Goal: Task Accomplishment & Management: Use online tool/utility

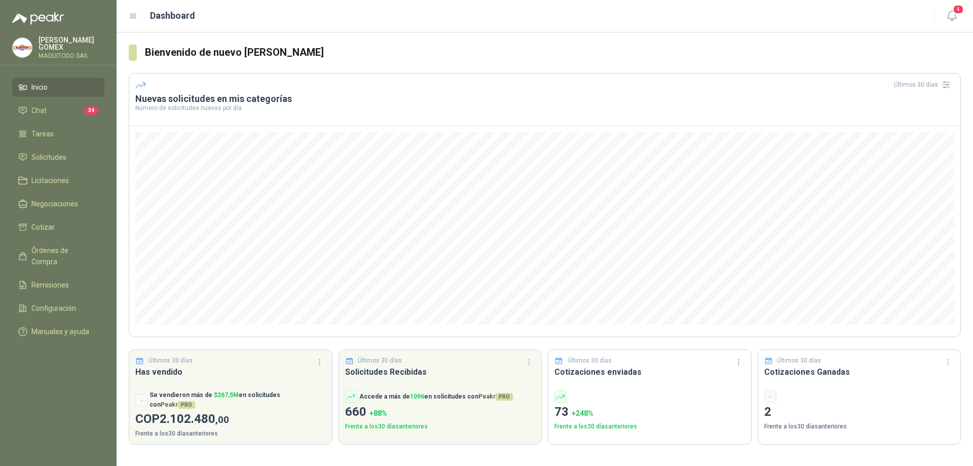
drag, startPoint x: 44, startPoint y: 95, endPoint x: 49, endPoint y: 98, distance: 5.5
click at [47, 95] on ul "Inicio Chat 34 Tareas Solicitudes Licitaciones Negociaciones Cotizar Órdenes de…" at bounding box center [58, 212] width 117 height 268
click at [50, 105] on li "Chat 34" at bounding box center [58, 110] width 80 height 11
click at [49, 107] on li "Chat 34" at bounding box center [58, 110] width 80 height 11
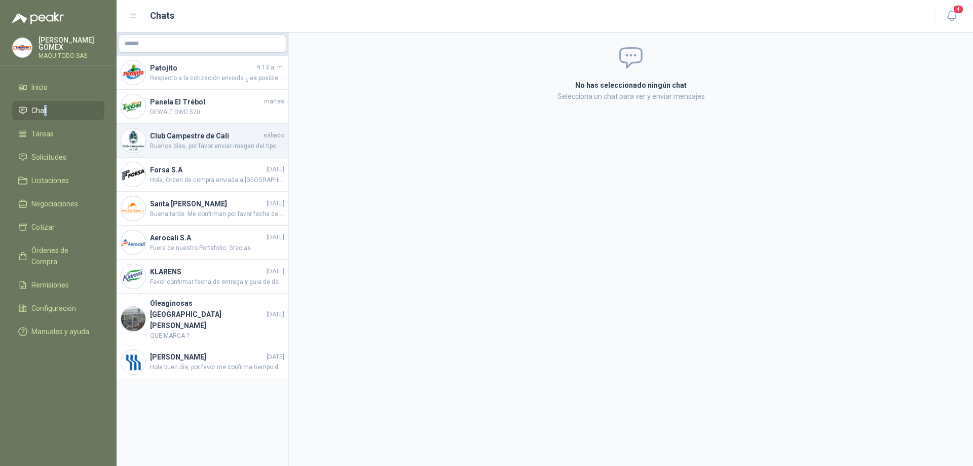
click at [224, 143] on span "Buenos días, por favor enviar imagen del tipo de llave que requiere, y especifi…" at bounding box center [217, 146] width 134 height 10
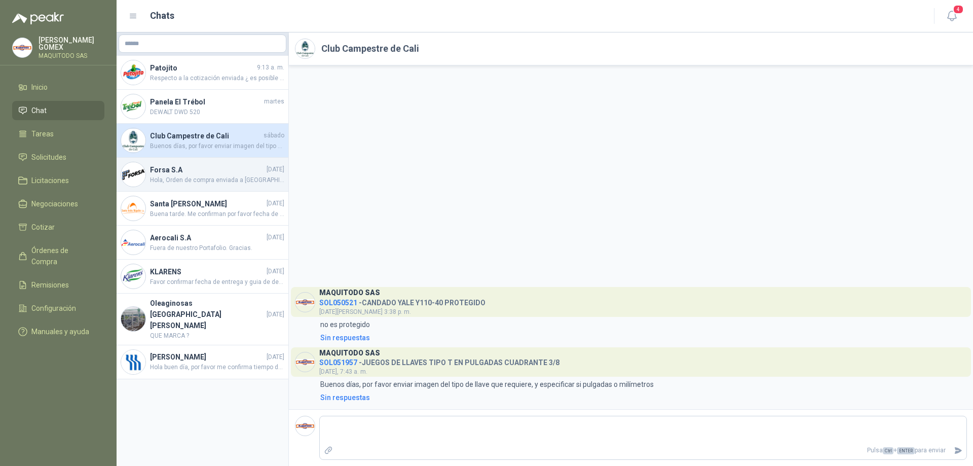
click at [225, 170] on h4 "Forsa S.A" at bounding box center [207, 169] width 115 height 11
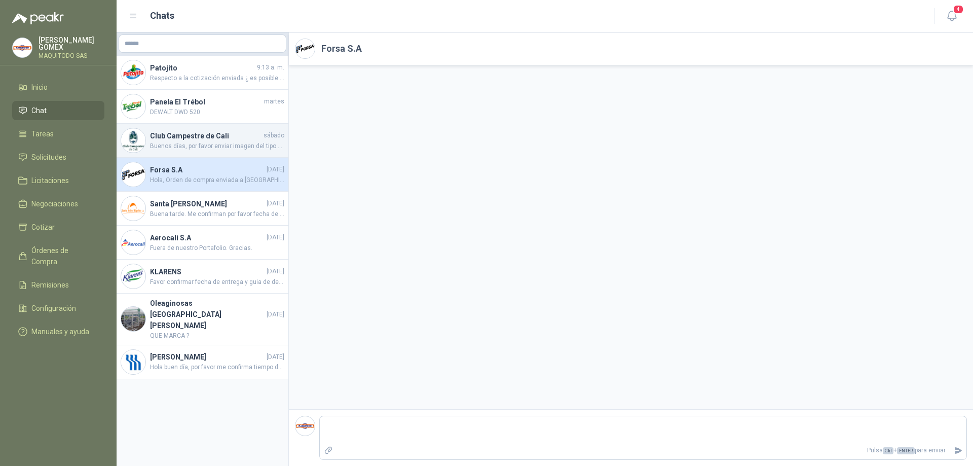
click at [211, 136] on h4 "Club Campestre de Cali" at bounding box center [206, 135] width 112 height 11
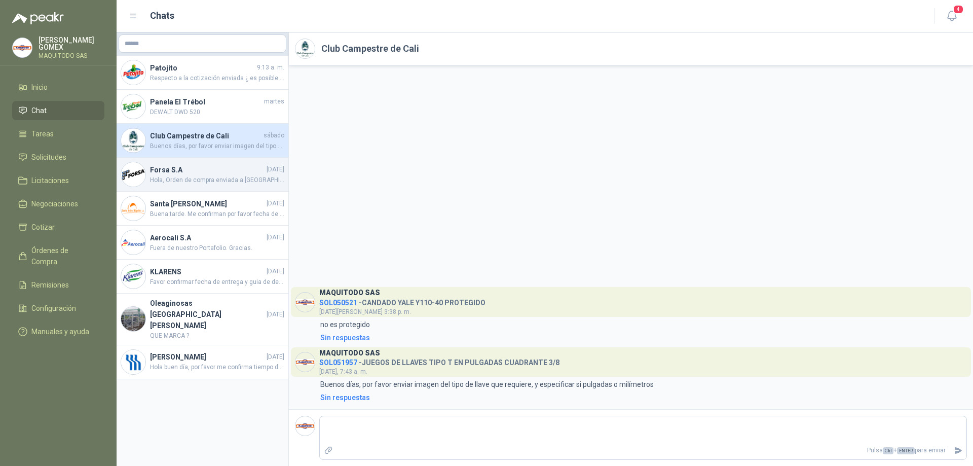
click at [195, 174] on h4 "Forsa S.A" at bounding box center [207, 169] width 115 height 11
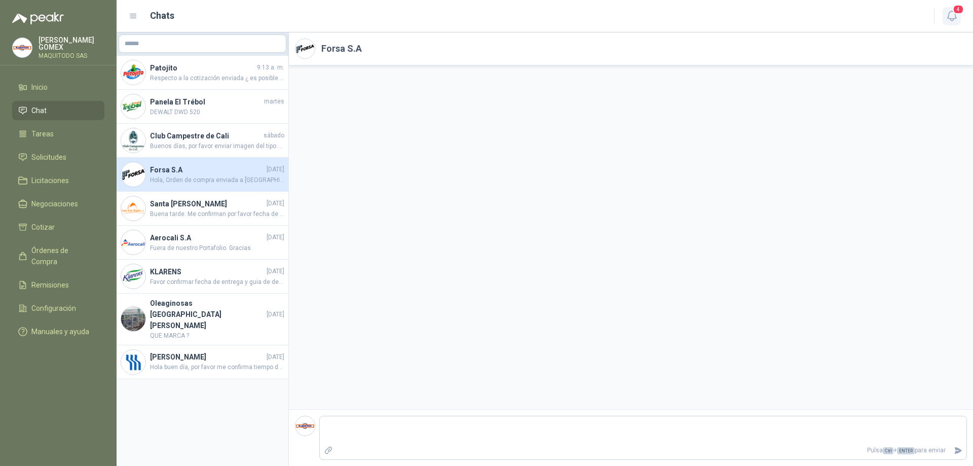
click at [953, 18] on icon "button" at bounding box center [952, 16] width 13 height 13
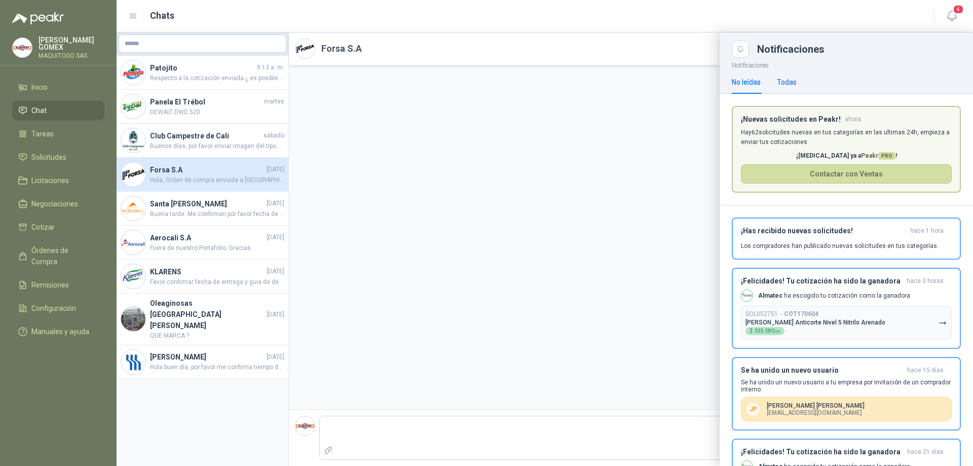
click at [786, 85] on div "Todas" at bounding box center [787, 82] width 20 height 11
click at [739, 83] on div "No leídas" at bounding box center [746, 82] width 29 height 11
click at [601, 161] on div at bounding box center [545, 248] width 857 height 433
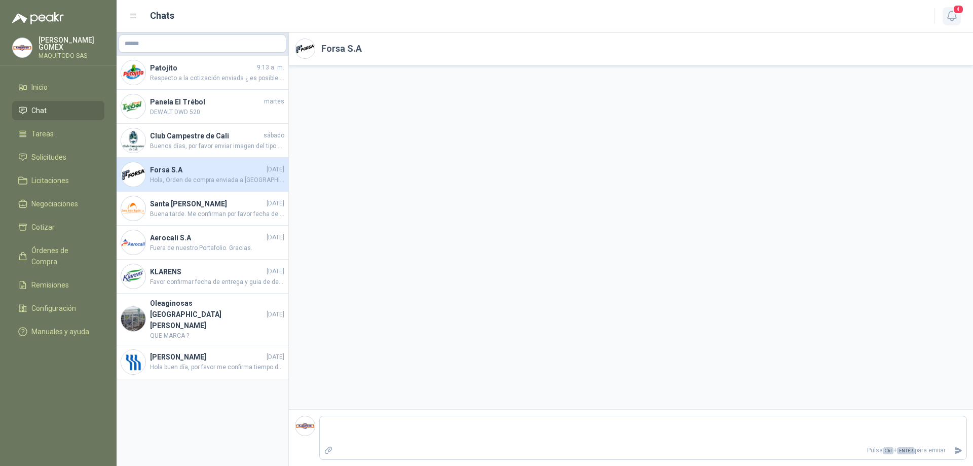
click at [946, 18] on icon "button" at bounding box center [952, 16] width 13 height 13
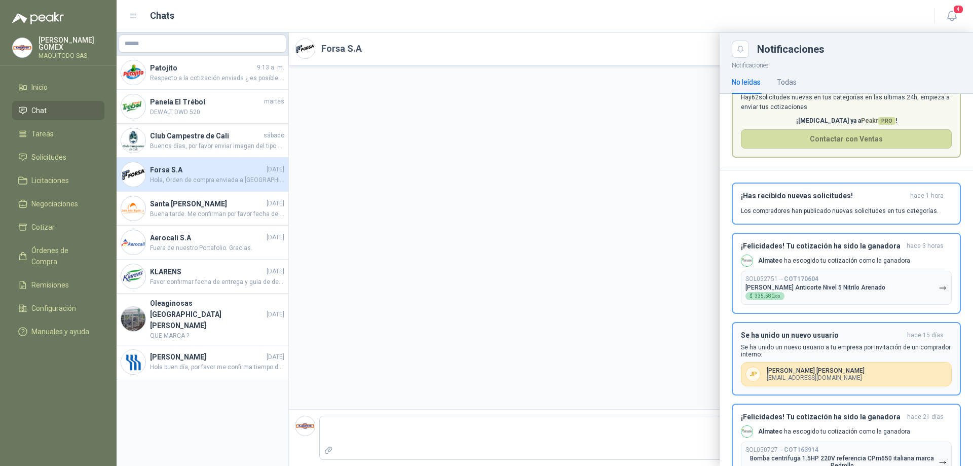
scroll to position [81, 0]
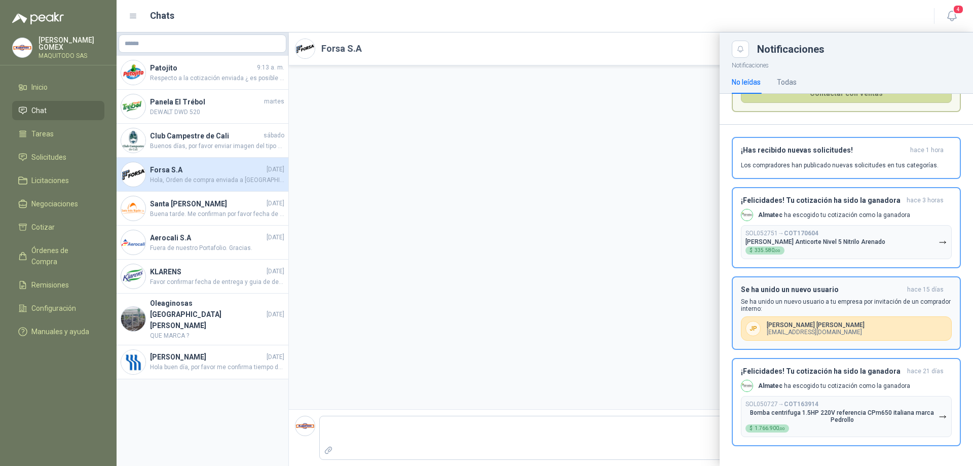
click at [857, 281] on button "Se ha unido un nuevo usuario [DATE] Se ha unido un nuevo usuario a tu empresa p…" at bounding box center [846, 313] width 229 height 74
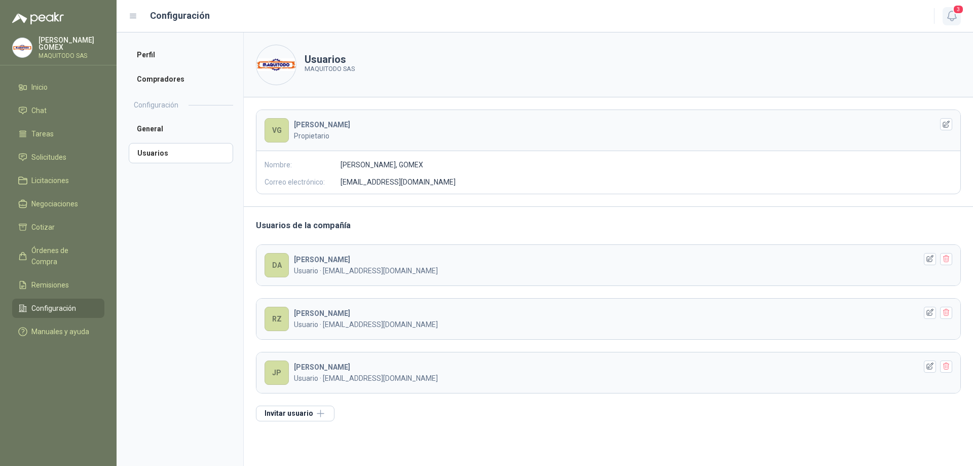
click at [953, 19] on icon "button" at bounding box center [952, 16] width 9 height 10
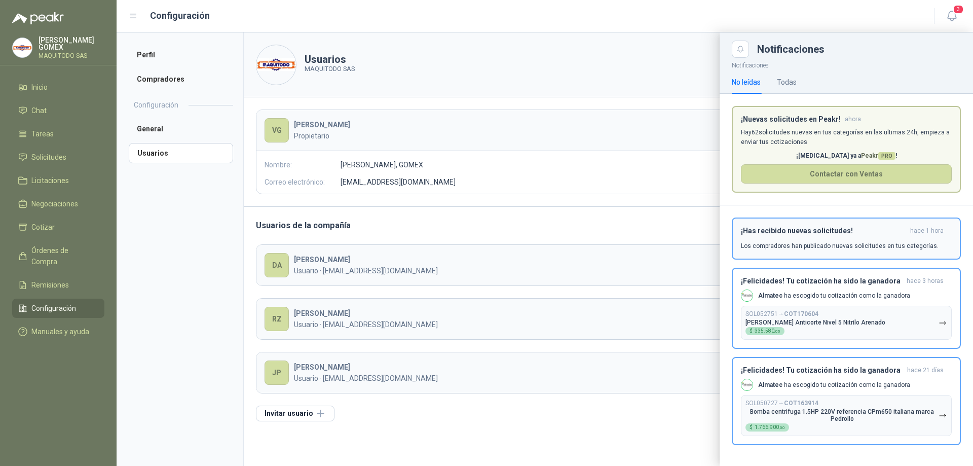
click at [864, 235] on h3 "¡Has recibido nuevas solicitudes!" at bounding box center [823, 231] width 165 height 9
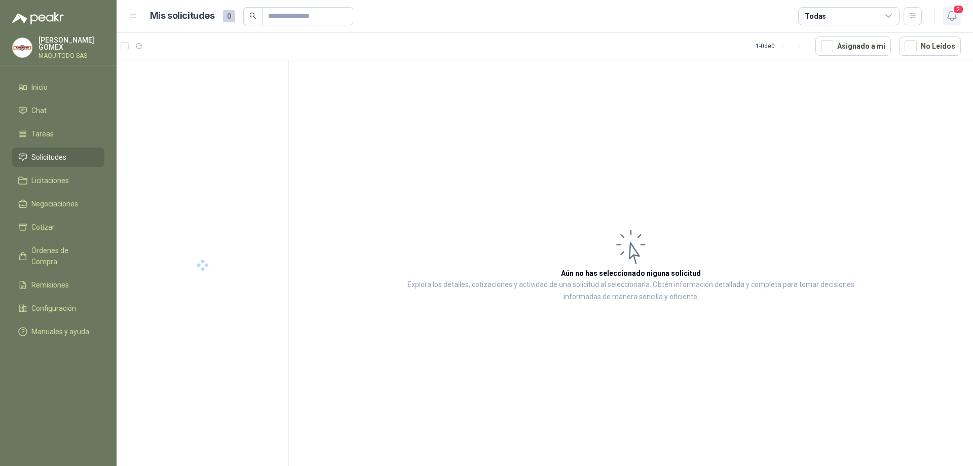
click at [957, 15] on icon "button" at bounding box center [952, 16] width 13 height 13
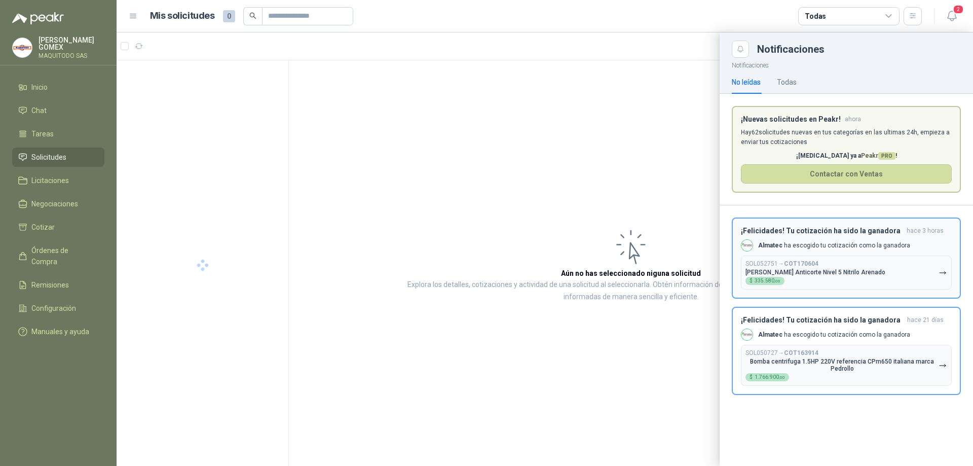
click at [870, 233] on h3 "¡Felicidades! Tu cotización ha sido la ganadora" at bounding box center [822, 231] width 162 height 9
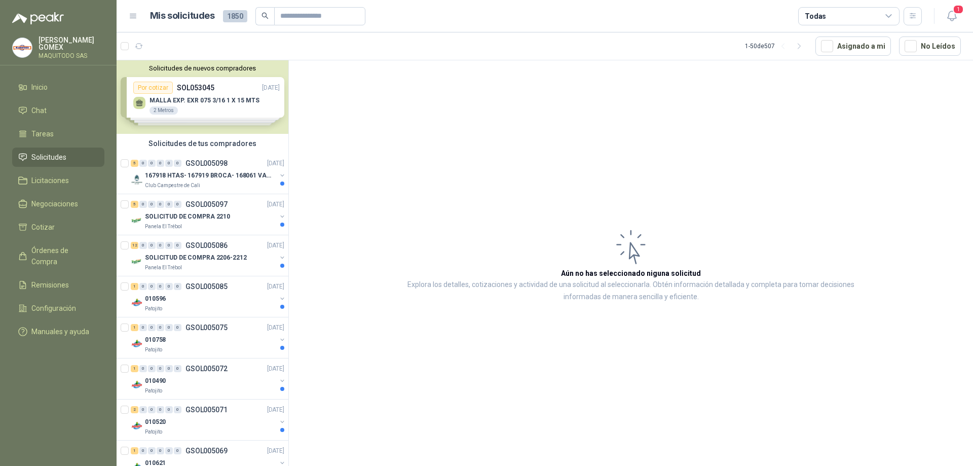
drag, startPoint x: 956, startPoint y: 16, endPoint x: 935, endPoint y: 30, distance: 24.8
click at [956, 16] on icon "button" at bounding box center [952, 16] width 9 height 10
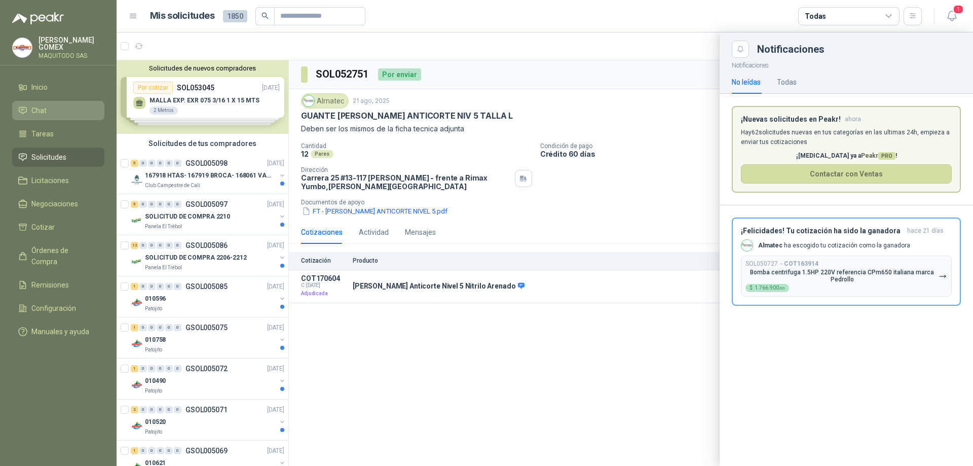
click at [56, 109] on li "Chat" at bounding box center [58, 110] width 80 height 11
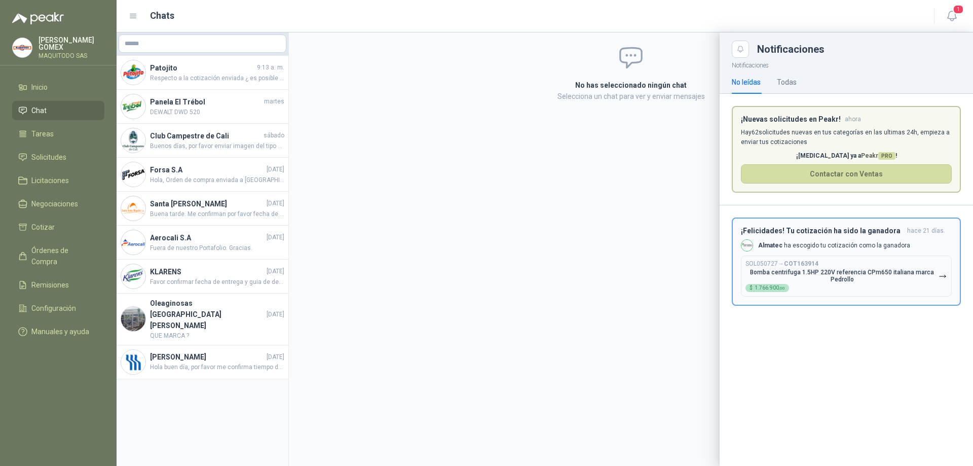
click at [841, 245] on p "Almatec ha escogido tu cotización como la ganadora" at bounding box center [834, 245] width 152 height 9
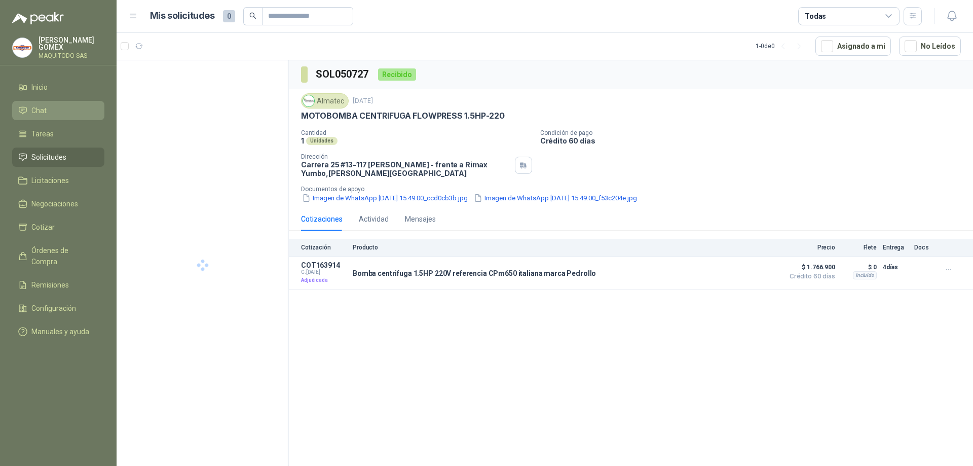
click at [56, 114] on li "Chat" at bounding box center [58, 110] width 80 height 11
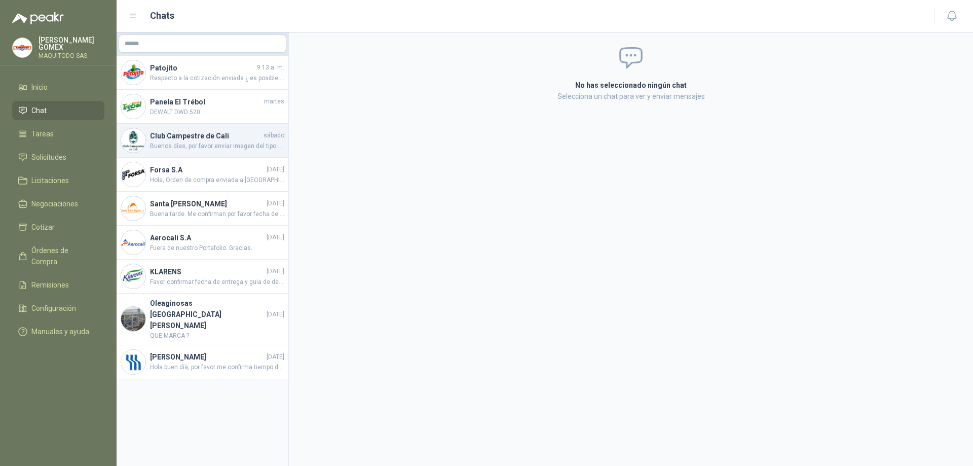
click at [206, 144] on span "Buenos días, por favor enviar imagen del tipo de llave que requiere, y especifi…" at bounding box center [217, 146] width 134 height 10
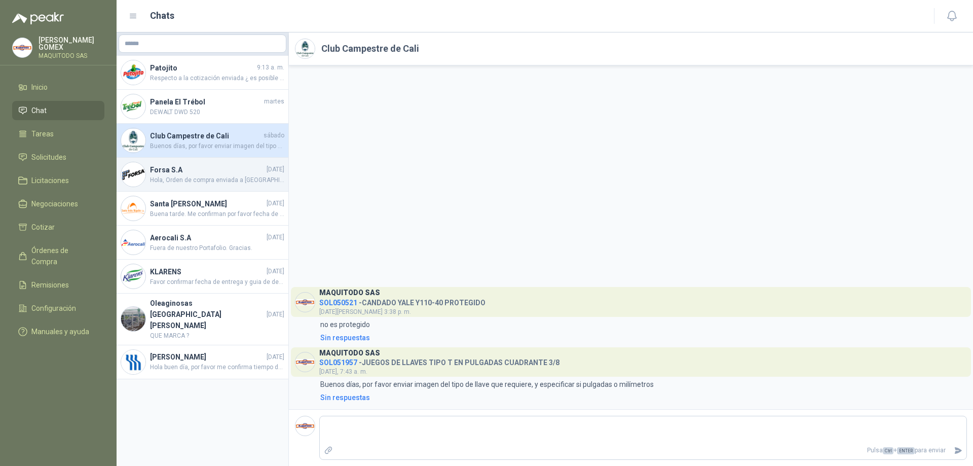
click at [227, 178] on span "Hola, Orden de compra enviada a [GEOGRAPHIC_DATA], este material se recogera. M…" at bounding box center [217, 180] width 134 height 10
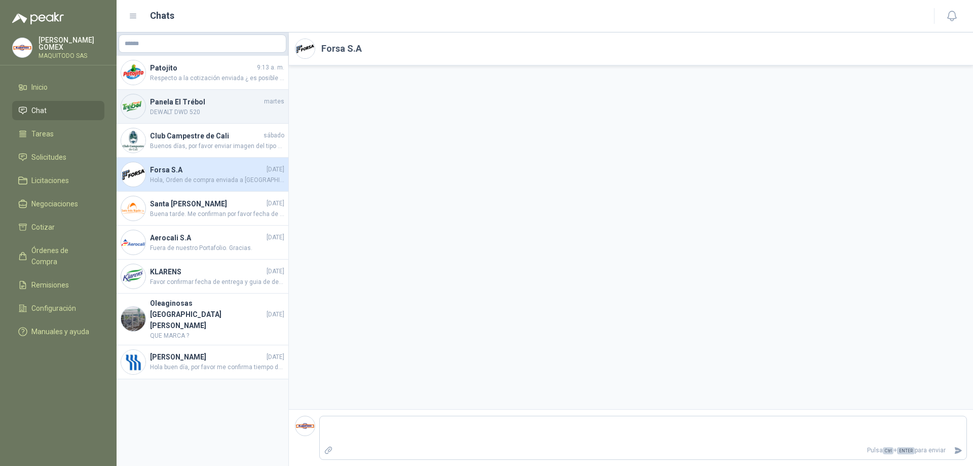
click at [231, 112] on span "DEWALT DWD 520" at bounding box center [217, 112] width 134 height 10
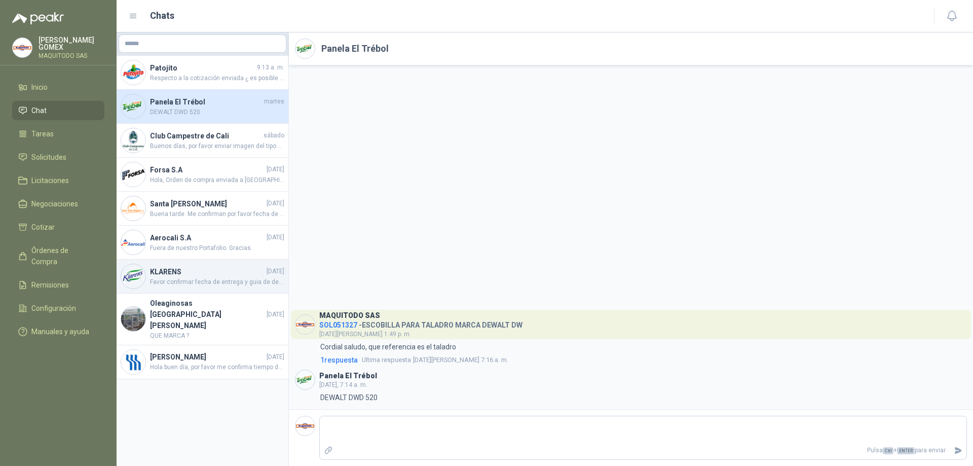
click at [199, 279] on span "Favor confirmar fecha de entrega y guia de despacho." at bounding box center [217, 282] width 134 height 10
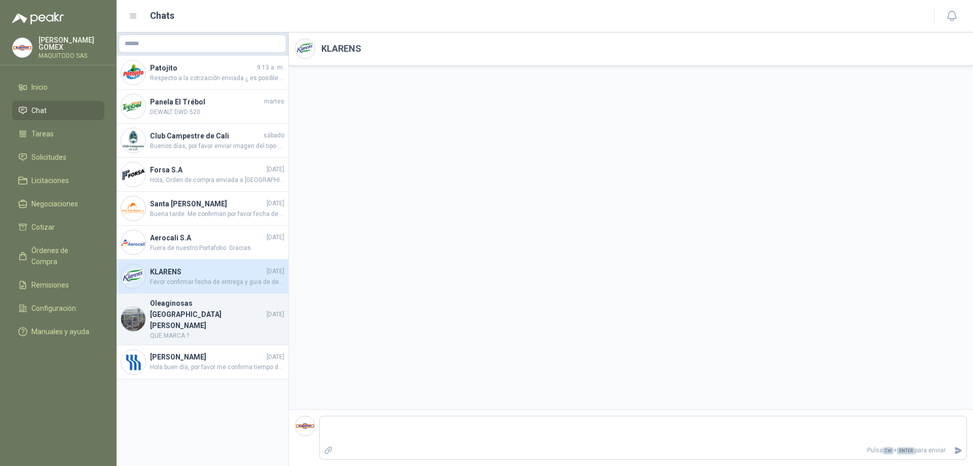
click at [210, 310] on h4 "Oleaginosas [GEOGRAPHIC_DATA][PERSON_NAME]" at bounding box center [207, 314] width 115 height 33
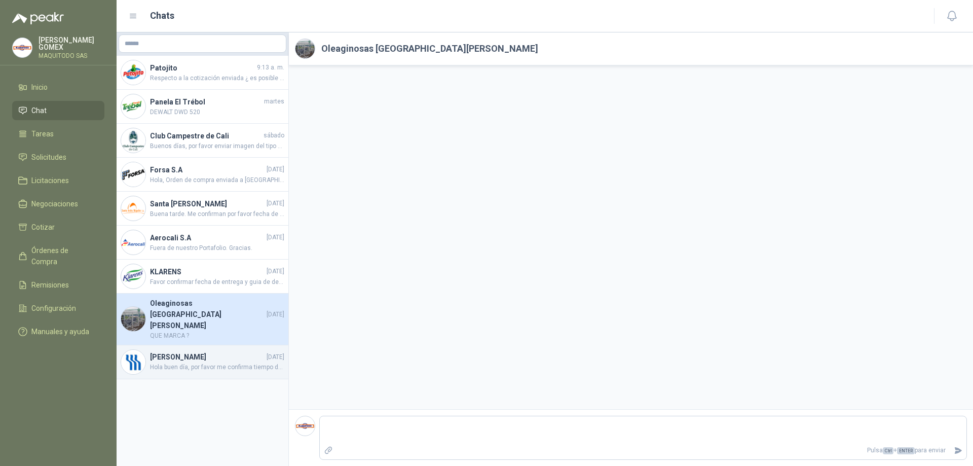
click at [206, 351] on h4 "[PERSON_NAME]" at bounding box center [207, 356] width 115 height 11
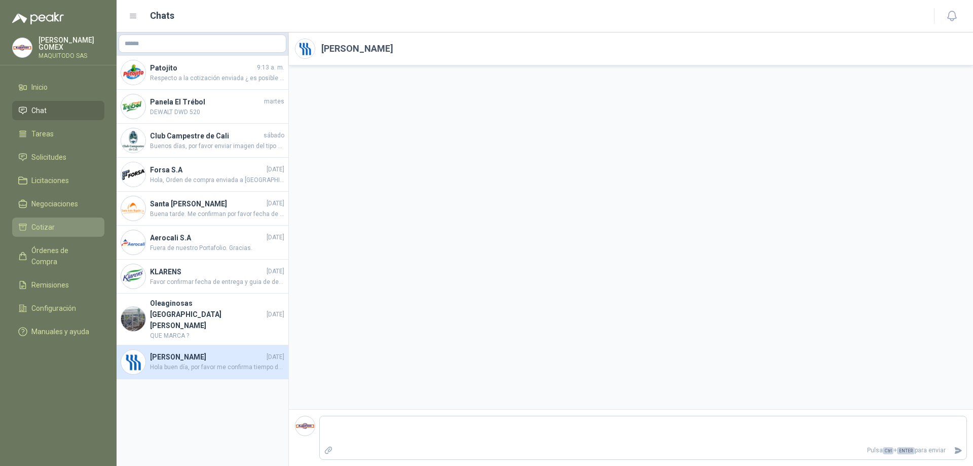
click at [58, 227] on li "Cotizar" at bounding box center [58, 227] width 80 height 11
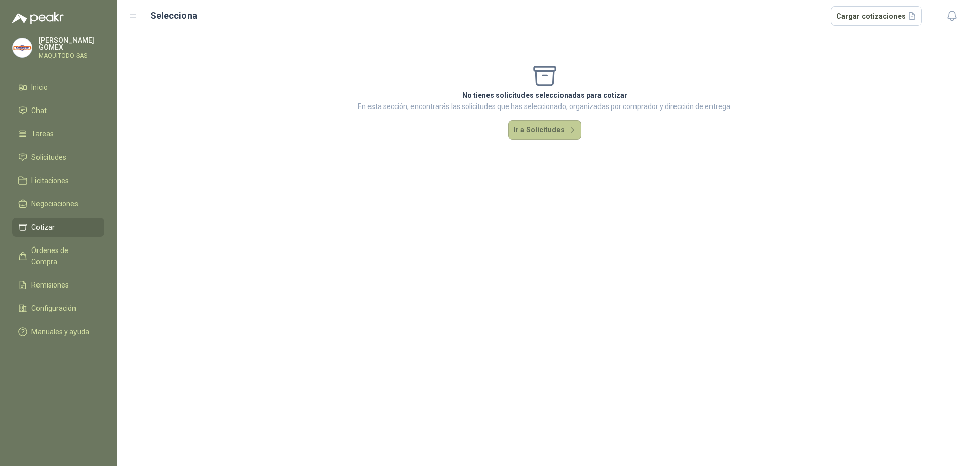
click at [523, 127] on button "Ir a Solicitudes" at bounding box center [545, 130] width 73 height 20
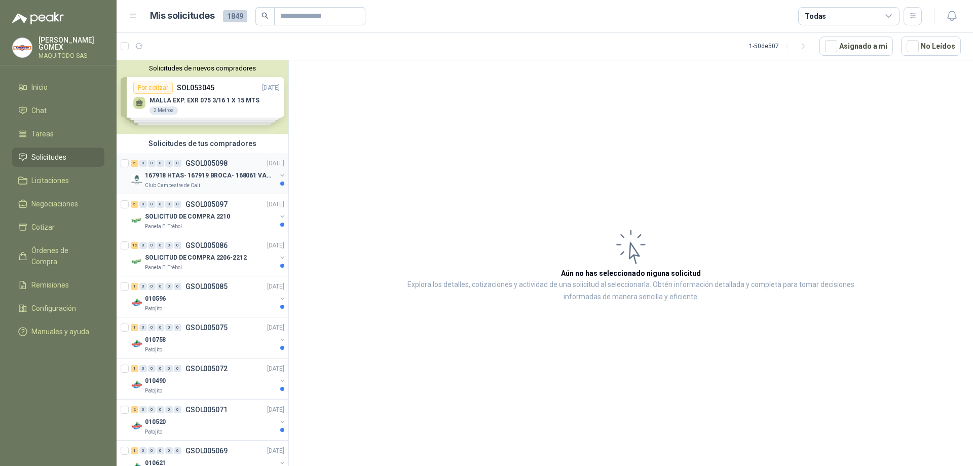
click at [194, 168] on div "5 0 0 0 0 0 GSOL005098 [DATE]" at bounding box center [209, 163] width 156 height 12
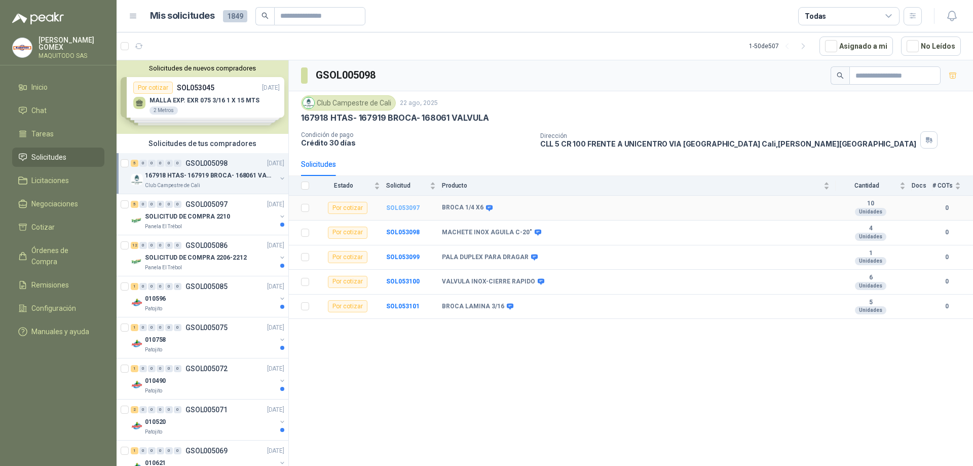
click at [401, 208] on b "SOL053097" at bounding box center [402, 207] width 33 height 7
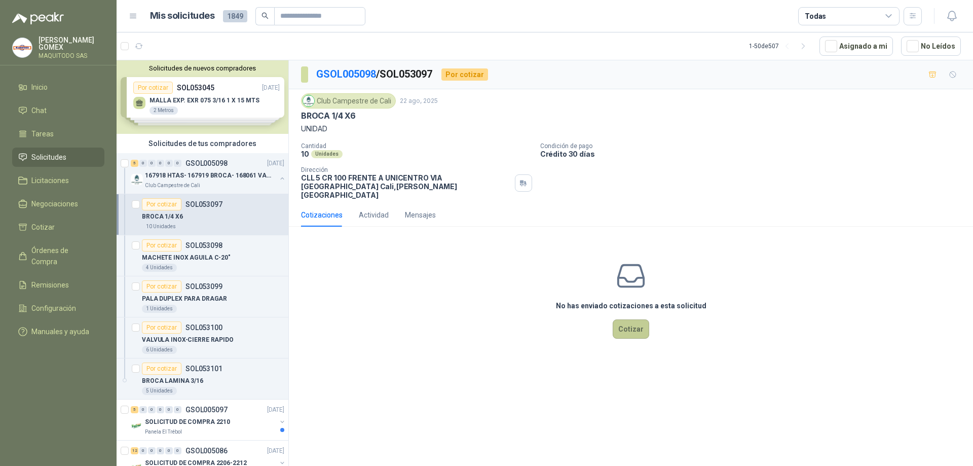
click at [622, 319] on button "Cotizar" at bounding box center [631, 328] width 37 height 19
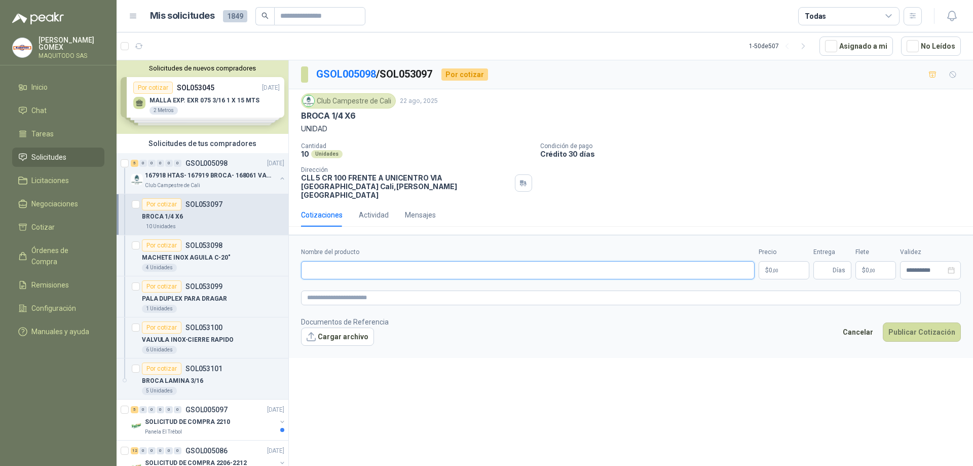
click at [422, 264] on input "Nombre del producto" at bounding box center [528, 270] width 454 height 18
click at [390, 291] on textarea at bounding box center [631, 298] width 660 height 15
paste textarea "**********"
type textarea "**********"
click at [400, 263] on input "Nombre del producto" at bounding box center [528, 270] width 454 height 18
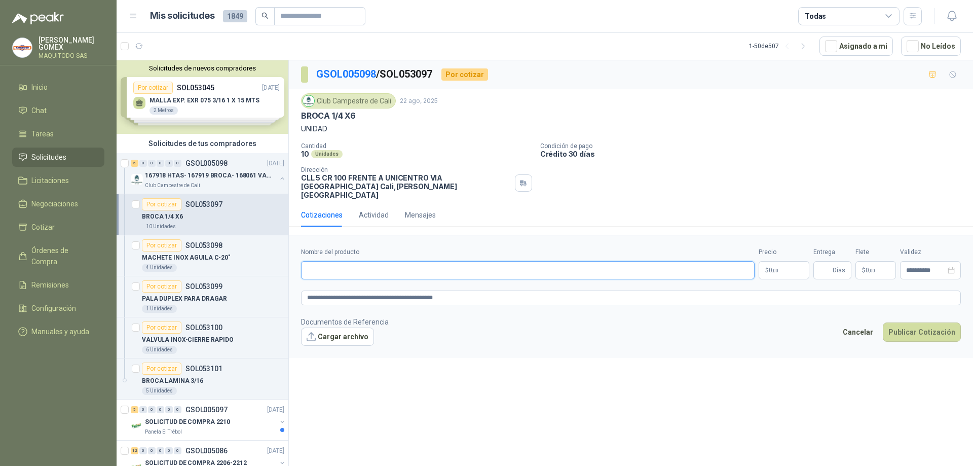
paste input "**********"
type input "**********"
drag, startPoint x: 379, startPoint y: 294, endPoint x: 273, endPoint y: 292, distance: 106.5
click at [273, 292] on div "Solicitudes de nuevos compradores Por cotizar SOL053045 [DATE] MALLA EXP. EXR 0…" at bounding box center [545, 265] width 857 height 410
paste textarea "**********"
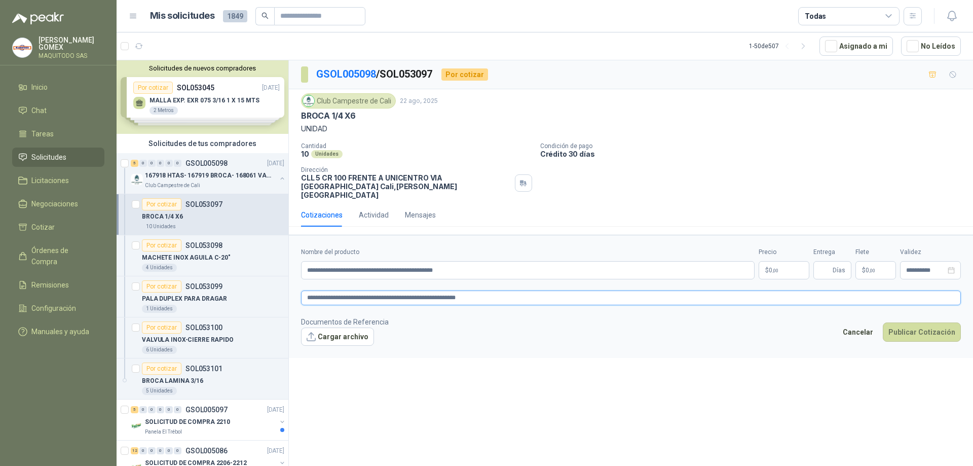
type textarea "**********"
click at [779, 267] on p "$ 0 ,00" at bounding box center [784, 270] width 51 height 18
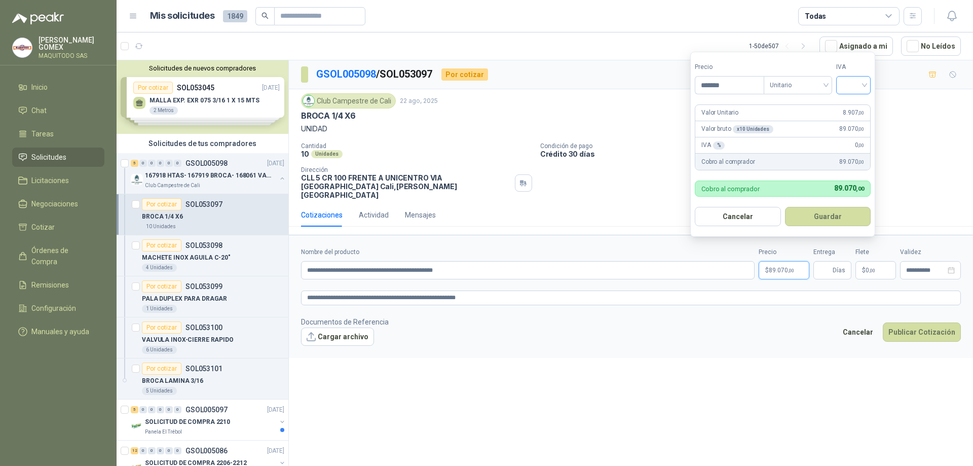
type input "*******"
drag, startPoint x: 848, startPoint y: 84, endPoint x: 851, endPoint y: 95, distance: 10.9
click at [849, 84] on input "search" at bounding box center [854, 84] width 22 height 15
click at [856, 109] on div "19%" at bounding box center [856, 105] width 19 height 11
click at [819, 216] on button "Guardar" at bounding box center [829, 216] width 87 height 19
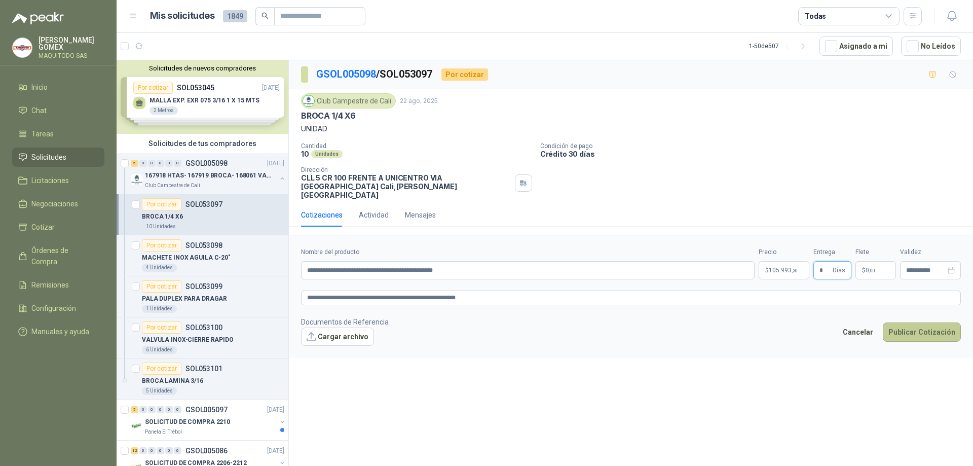
type input "*"
click at [910, 324] on button "Publicar Cotización" at bounding box center [922, 331] width 78 height 19
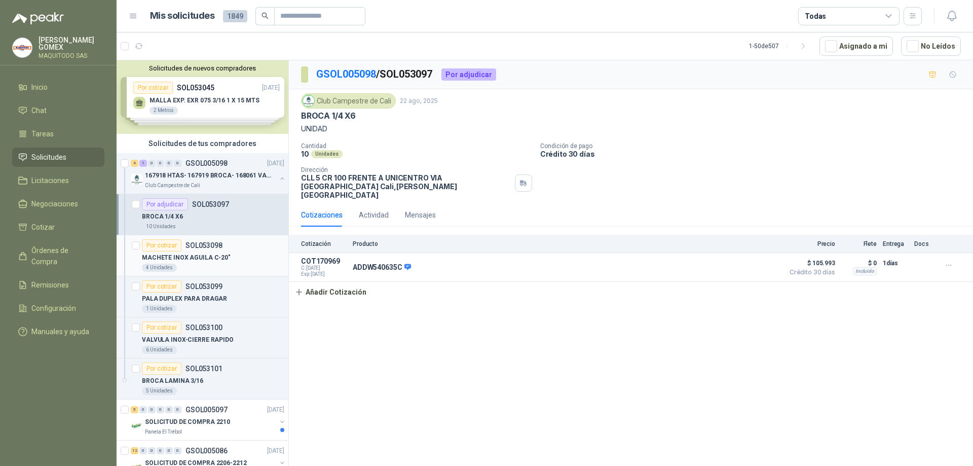
click at [218, 250] on div "Por cotizar SOL053098" at bounding box center [182, 245] width 81 height 12
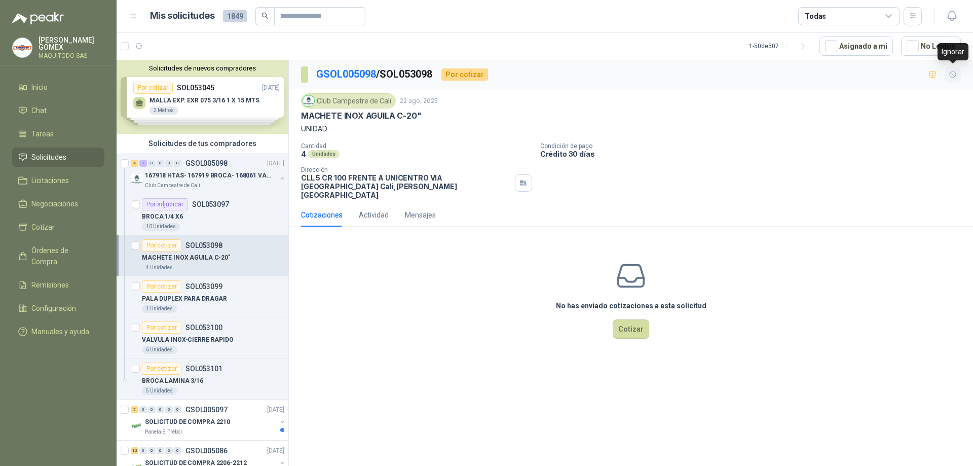
click at [956, 75] on icon "button" at bounding box center [953, 74] width 9 height 9
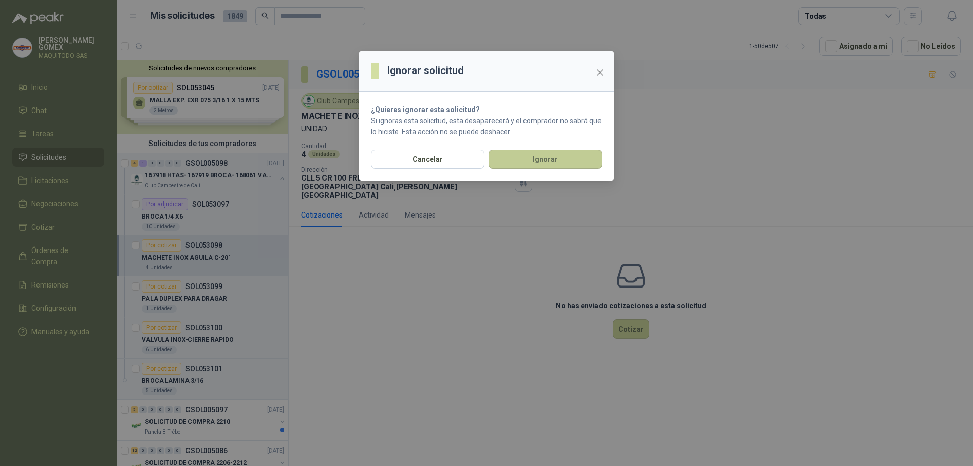
click at [552, 160] on button "Ignorar" at bounding box center [546, 159] width 114 height 19
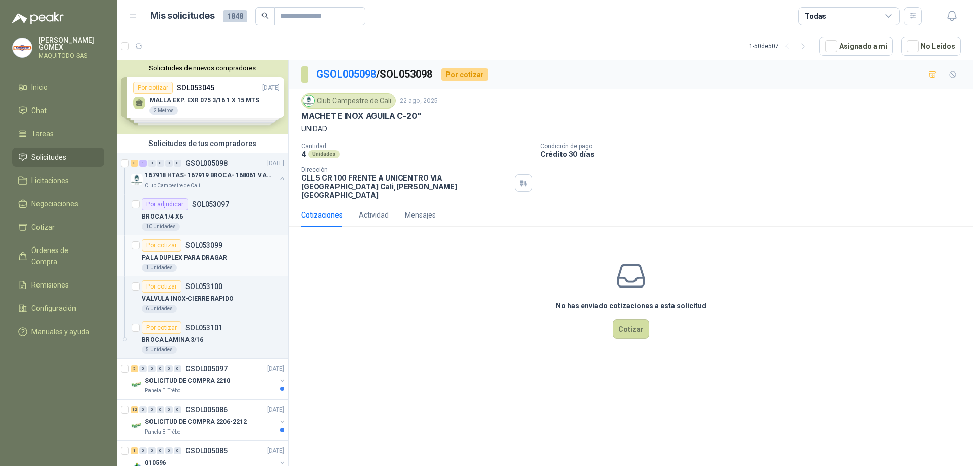
click at [219, 250] on div "Por cotizar SOL053099" at bounding box center [182, 245] width 81 height 12
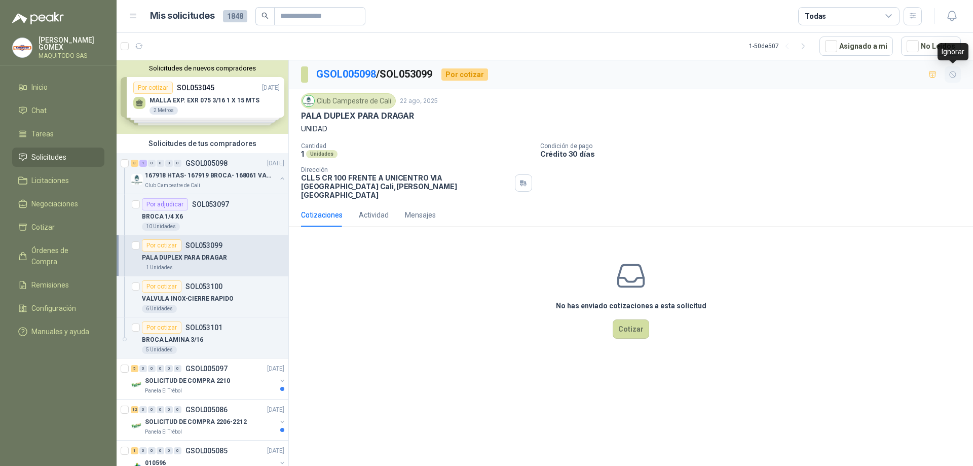
click at [954, 74] on icon "button" at bounding box center [953, 74] width 9 height 9
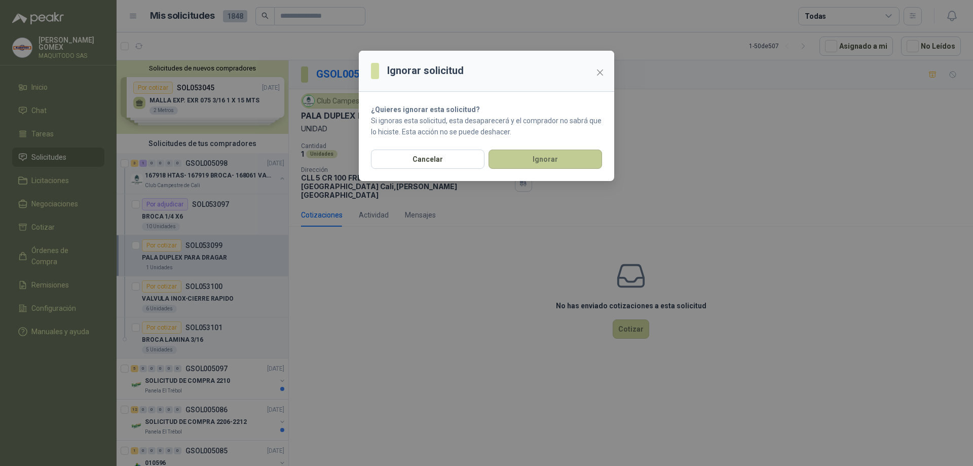
click at [555, 161] on button "Ignorar" at bounding box center [546, 159] width 114 height 19
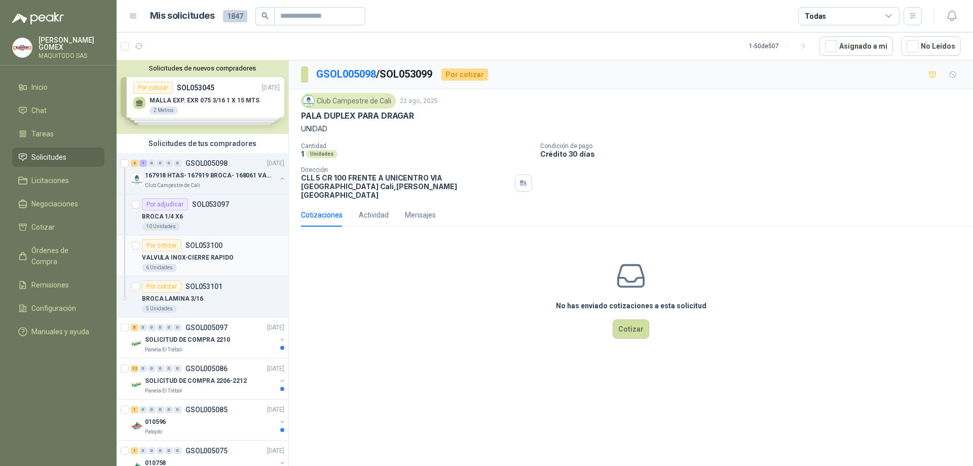
click at [223, 257] on p "VALVULA INOX-CIERRE RAPIDO" at bounding box center [188, 258] width 92 height 10
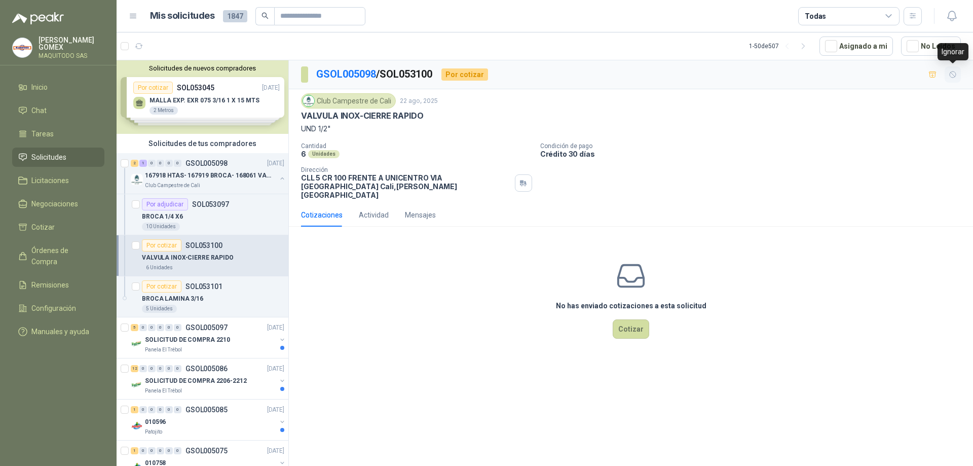
click at [950, 76] on icon "button" at bounding box center [953, 74] width 6 height 6
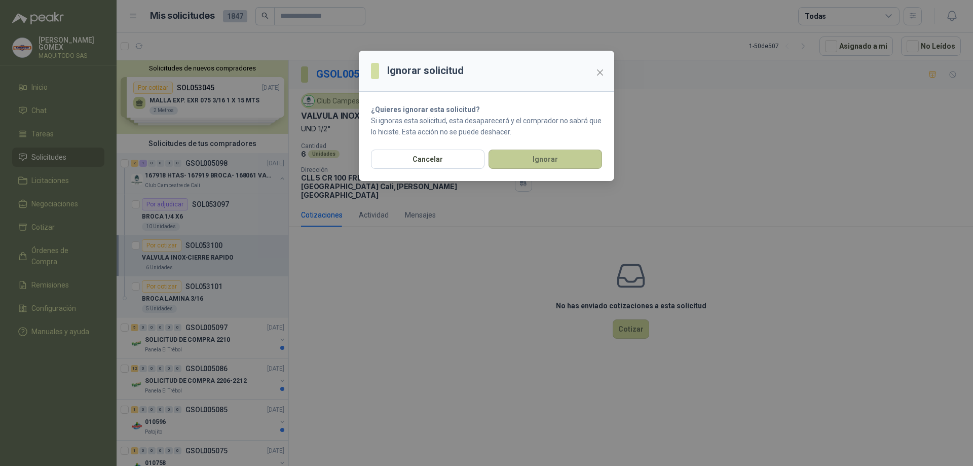
click at [547, 161] on button "Ignorar" at bounding box center [546, 159] width 114 height 19
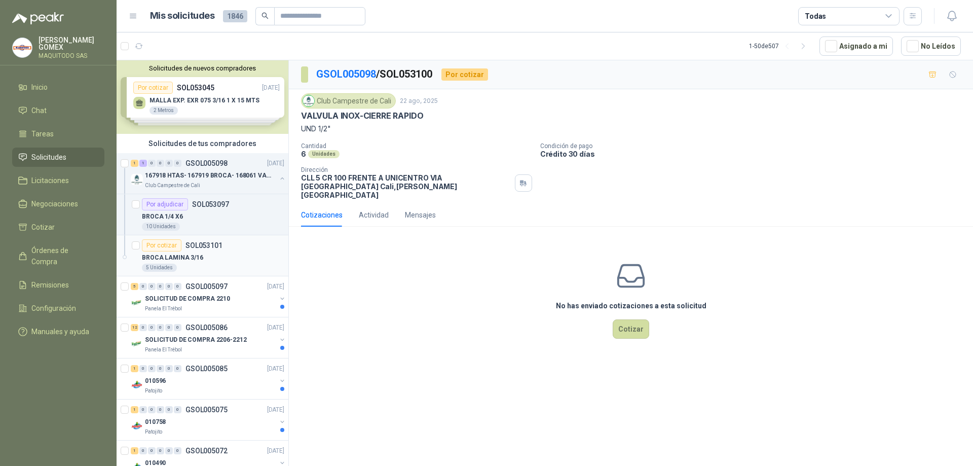
click at [232, 247] on div "Por cotizar SOL053101" at bounding box center [213, 245] width 142 height 12
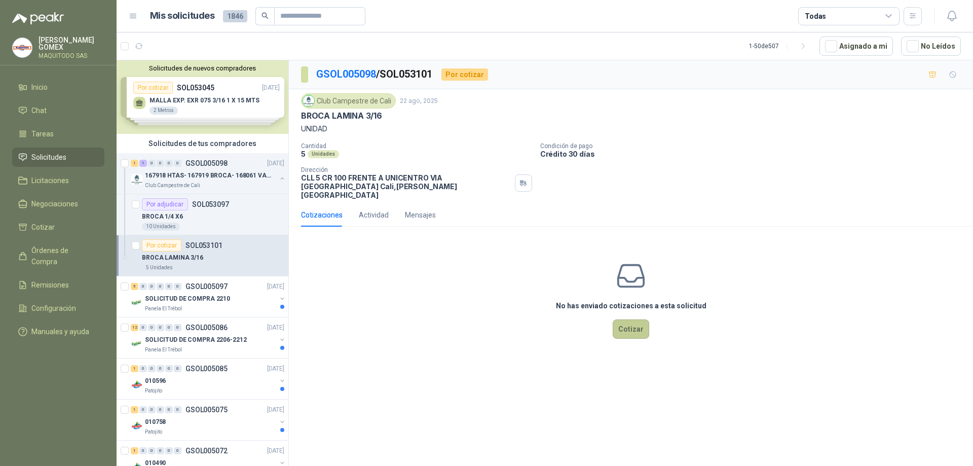
click at [638, 321] on button "Cotizar" at bounding box center [631, 328] width 37 height 19
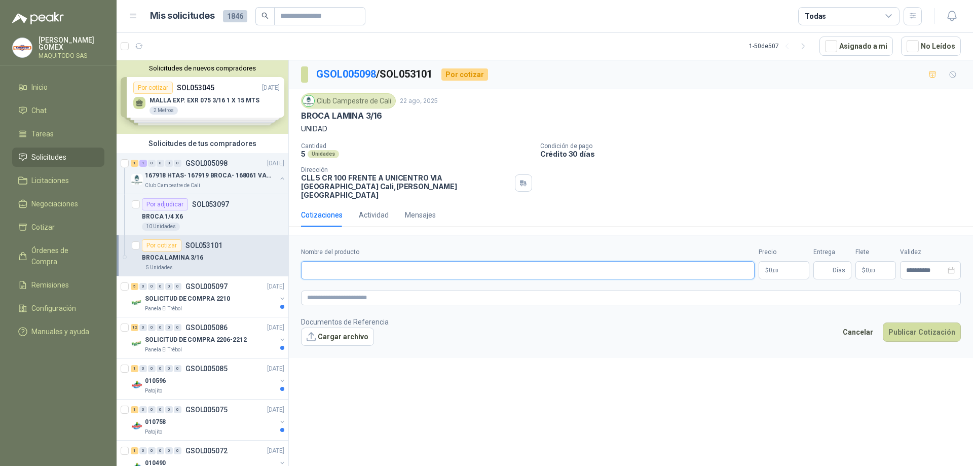
click at [374, 265] on input "Nombre del producto" at bounding box center [528, 270] width 454 height 18
paste input "**********"
type input "**********"
click at [786, 265] on p "$ 0 ,00" at bounding box center [784, 270] width 51 height 18
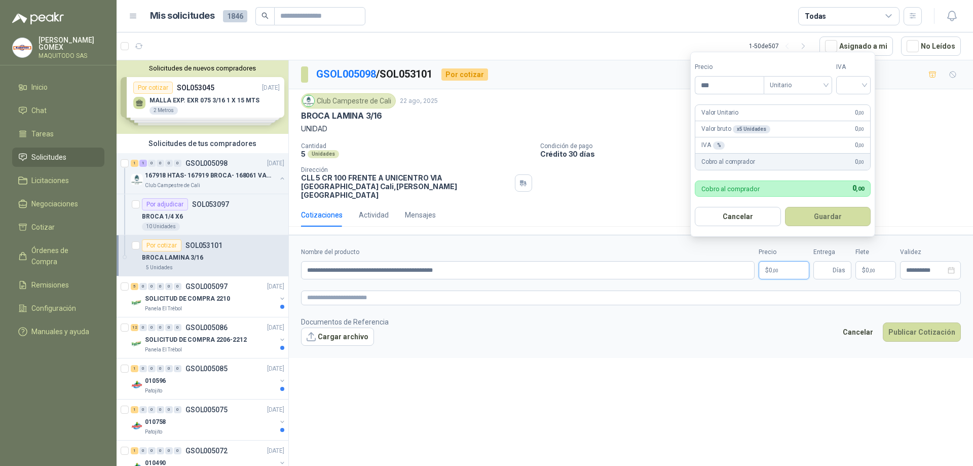
drag, startPoint x: 711, startPoint y: 83, endPoint x: 584, endPoint y: 69, distance: 127.9
click at [587, 68] on body "[PERSON_NAME] MAQUITODO SAS Inicio Chat Tareas Solicitudes Licitaciones Negocia…" at bounding box center [486, 233] width 973 height 466
type input "*******"
drag, startPoint x: 851, startPoint y: 86, endPoint x: 856, endPoint y: 93, distance: 8.0
click at [852, 86] on input "search" at bounding box center [854, 84] width 22 height 15
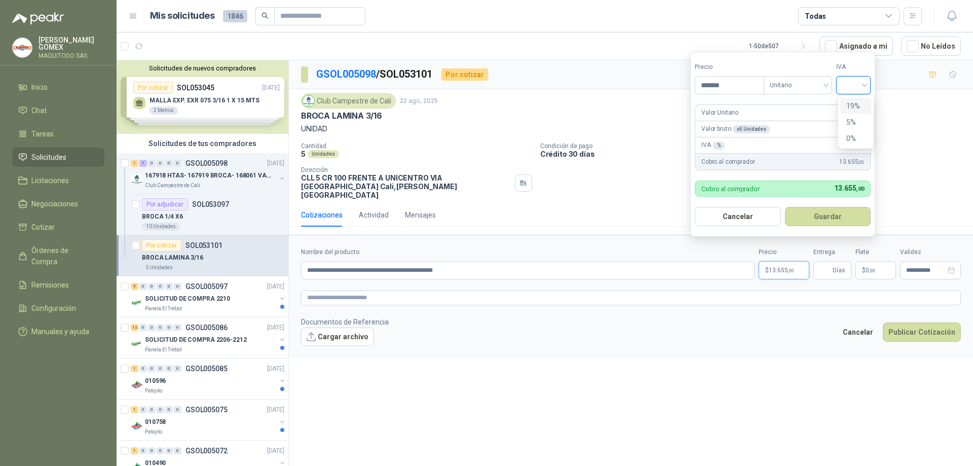
click at [856, 102] on div "19%" at bounding box center [856, 105] width 19 height 11
click at [831, 212] on button "Guardar" at bounding box center [829, 216] width 87 height 19
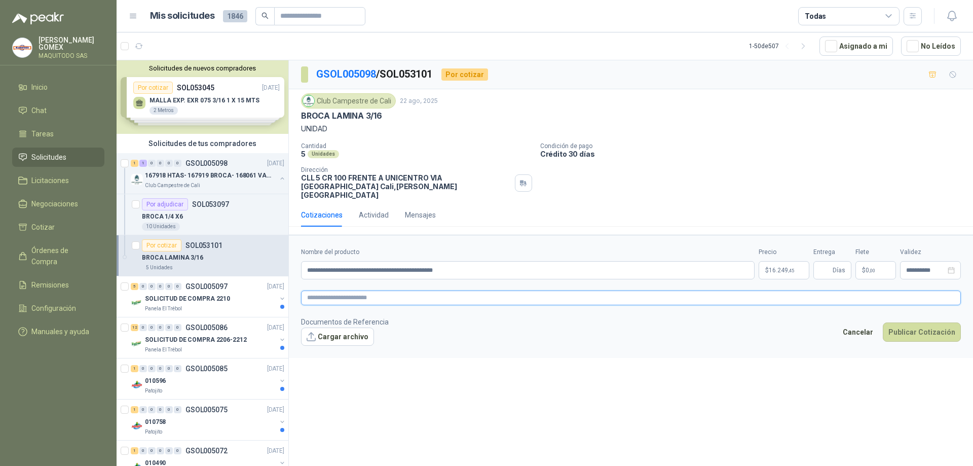
click at [427, 294] on textarea at bounding box center [631, 298] width 660 height 15
paste textarea "**********"
type textarea "**********"
click at [914, 322] on button "Publicar Cotización" at bounding box center [922, 331] width 78 height 19
type input "*"
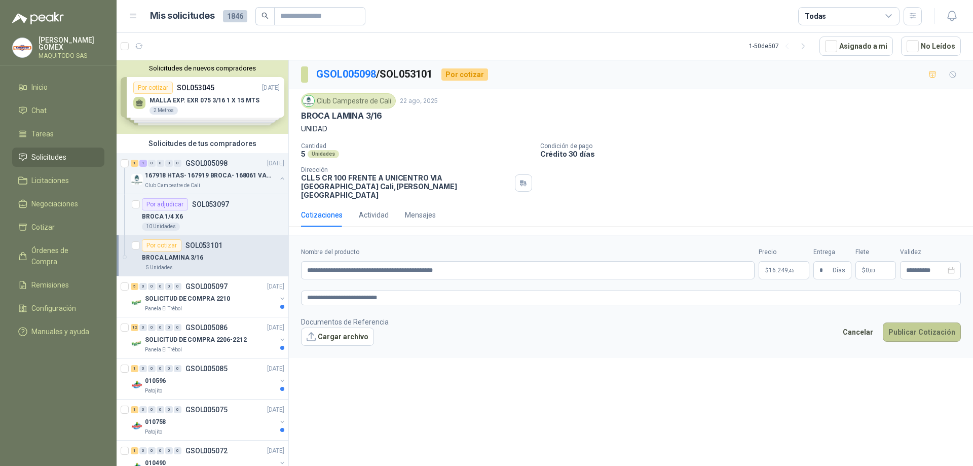
click at [920, 322] on button "Publicar Cotización" at bounding box center [922, 331] width 78 height 19
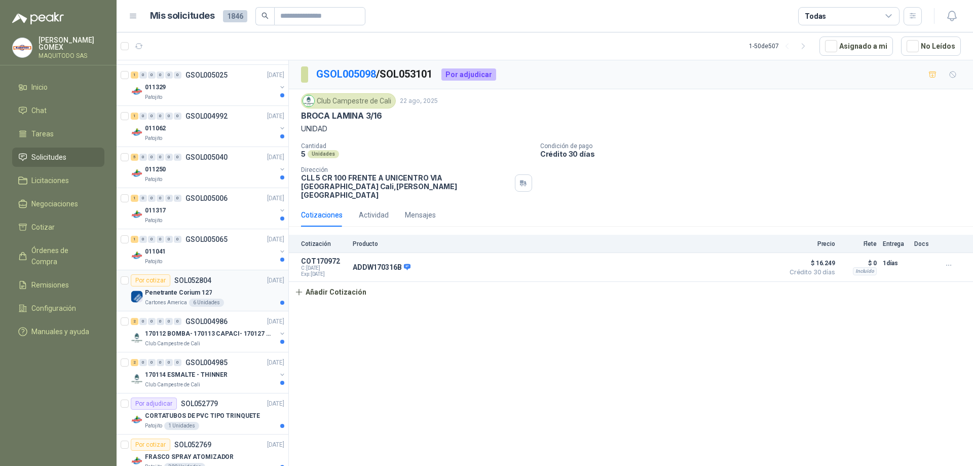
scroll to position [1420, 0]
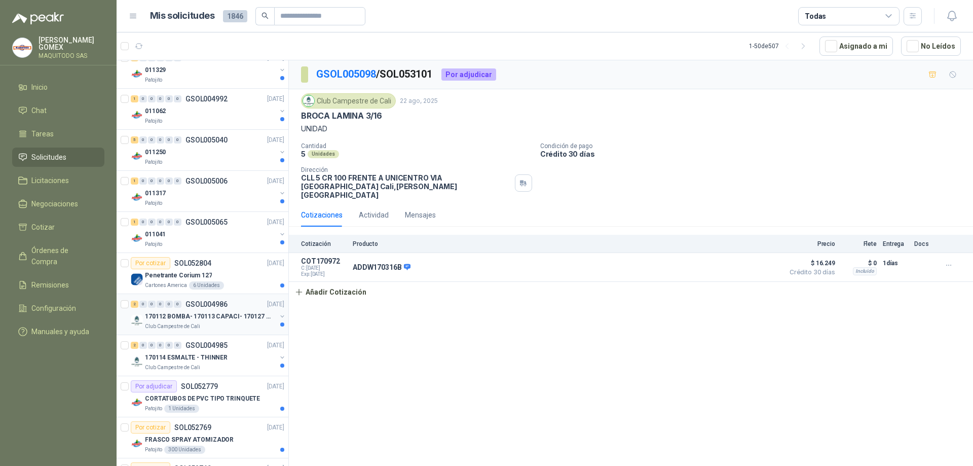
click at [226, 319] on p "170112 BOMBA- 170113 CAPACI- 170127 MOTOR 170119 R" at bounding box center [208, 317] width 126 height 10
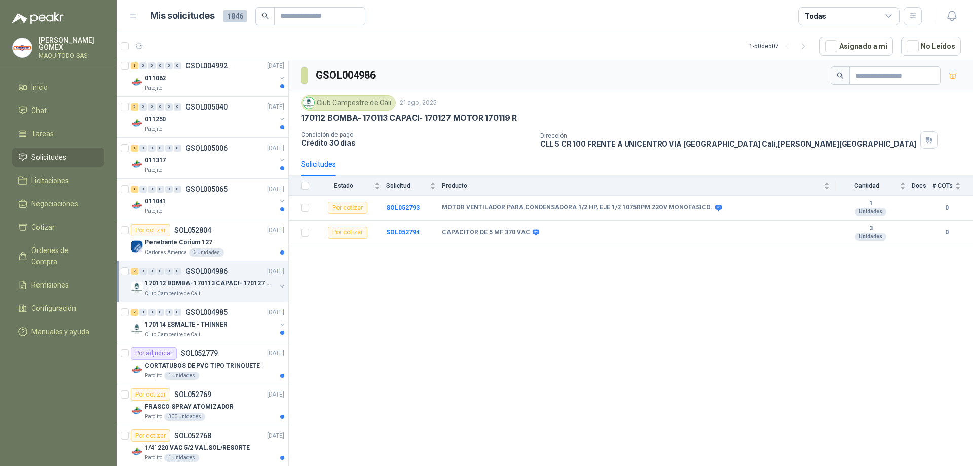
scroll to position [1470, 0]
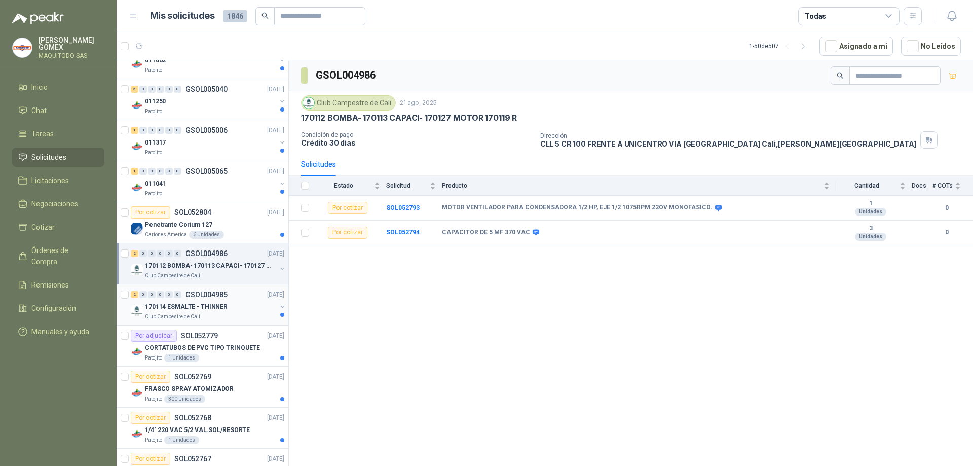
click at [223, 307] on p "170114 ESMALTE - THINNER" at bounding box center [186, 307] width 83 height 10
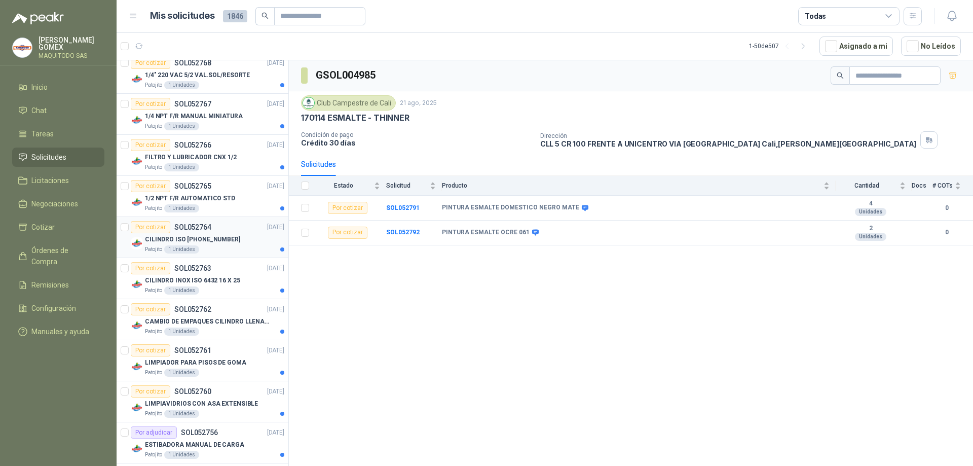
scroll to position [1841, 0]
